Goal: Transaction & Acquisition: Obtain resource

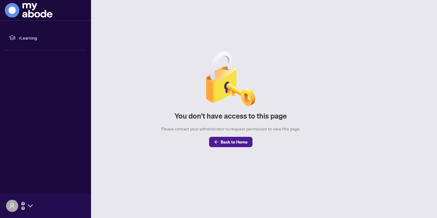
click at [21, 34] on ul "rLearning" at bounding box center [45, 37] width 81 height 15
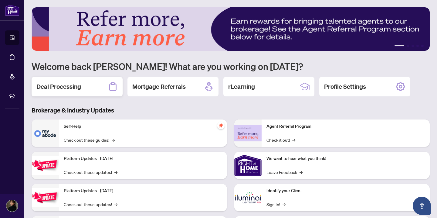
click at [106, 83] on div "Deal Processing" at bounding box center [77, 86] width 91 height 19
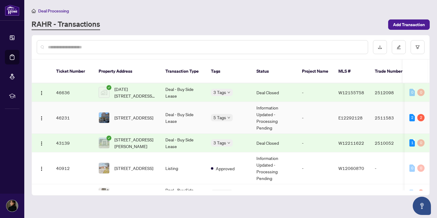
click at [122, 114] on span "[STREET_ADDRESS]" at bounding box center [133, 117] width 39 height 7
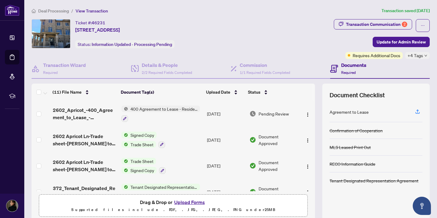
click at [184, 117] on div at bounding box center [160, 117] width 79 height 7
click at [77, 109] on span "2602_Apricot_-400_Agreement_to_Lease_-_Residential_-_OREA__1_.pdf" at bounding box center [85, 113] width 64 height 15
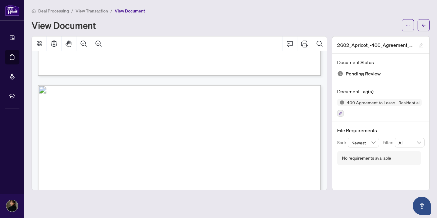
scroll to position [42, 0]
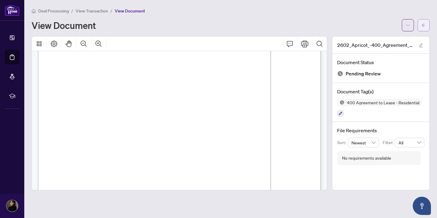
click at [424, 25] on icon "arrow-left" at bounding box center [424, 25] width 4 height 4
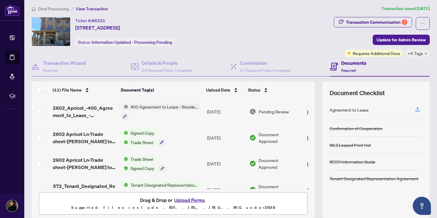
click at [161, 116] on div at bounding box center [160, 115] width 79 height 7
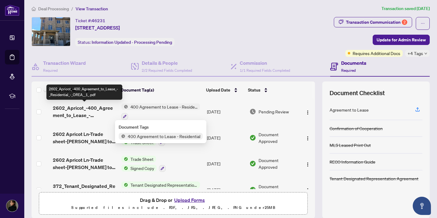
click at [87, 115] on span "2602_Apricot_-400_Agreement_to_Lease_-_Residential_-_OREA__1_.pdf" at bounding box center [85, 111] width 64 height 15
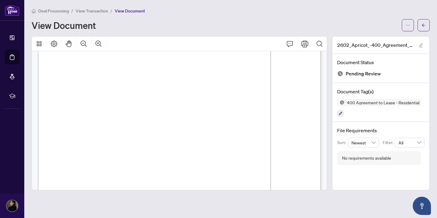
scroll to position [405, 0]
click at [426, 28] on span "button" at bounding box center [424, 25] width 4 height 10
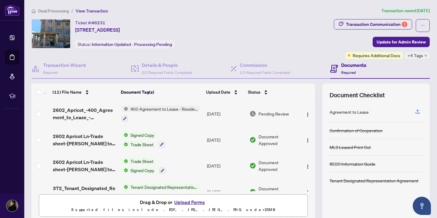
click at [170, 123] on td "400 Agreement to Lease - Residential" at bounding box center [162, 113] width 86 height 26
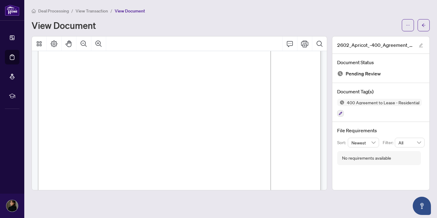
scroll to position [401, 0]
click at [426, 28] on button "button" at bounding box center [424, 25] width 12 height 12
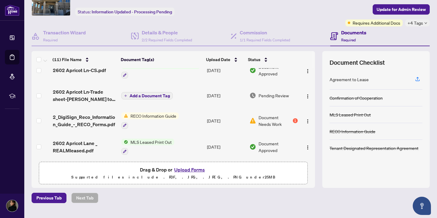
scroll to position [144, 0]
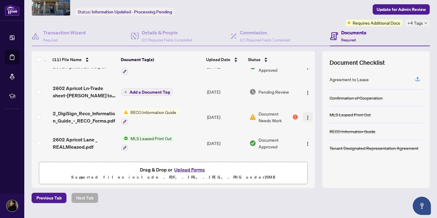
click at [308, 117] on img "button" at bounding box center [307, 117] width 5 height 5
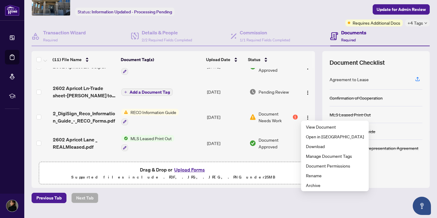
click at [71, 117] on span "2_DigiSign_Reco_Information_Guide_-_RECO_Forms.pdf" at bounding box center [85, 117] width 64 height 15
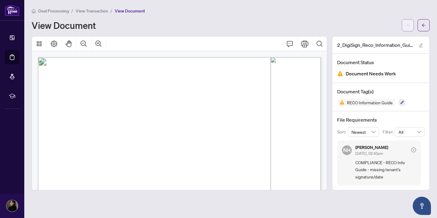
click at [406, 27] on button "button" at bounding box center [408, 25] width 12 height 12
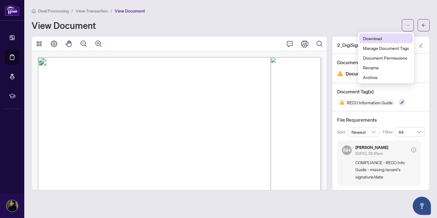
click at [395, 36] on span "Download" at bounding box center [386, 38] width 46 height 7
